Goal: Task Accomplishment & Management: Manage account settings

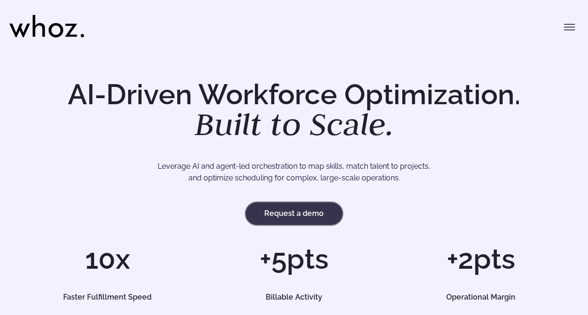
click at [281, 213] on link "Request a demo" at bounding box center [294, 214] width 97 height 22
click at [567, 26] on icon "Toggle menu" at bounding box center [569, 27] width 11 height 11
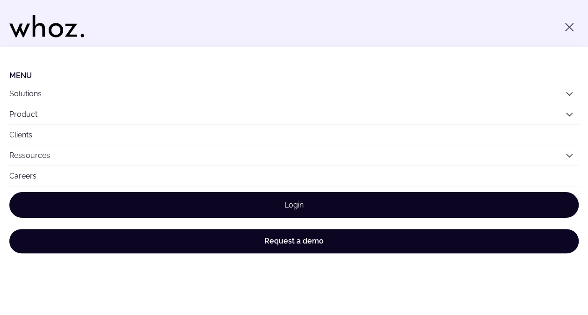
click at [290, 200] on link "Login" at bounding box center [294, 205] width 570 height 26
